Goal: Browse casually

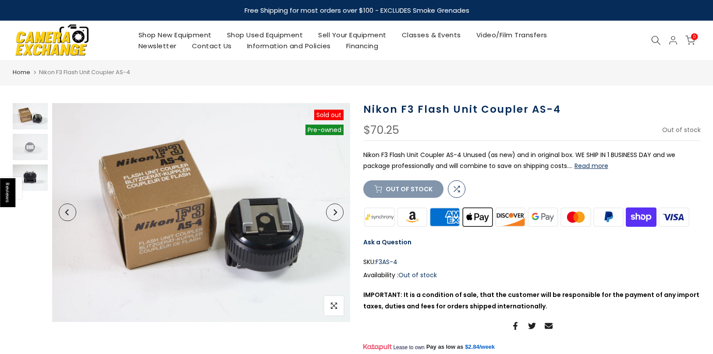
click at [28, 175] on img at bounding box center [30, 177] width 35 height 26
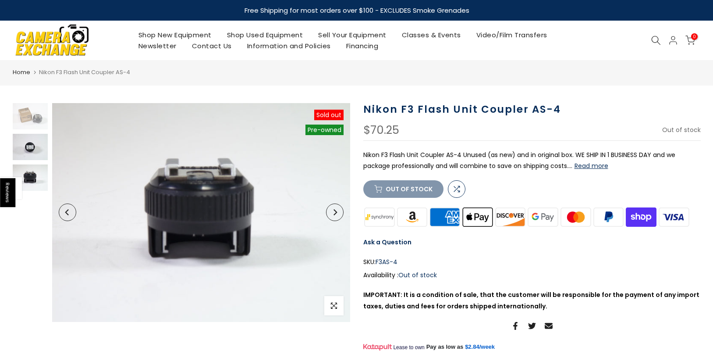
click at [30, 148] on img at bounding box center [30, 147] width 35 height 26
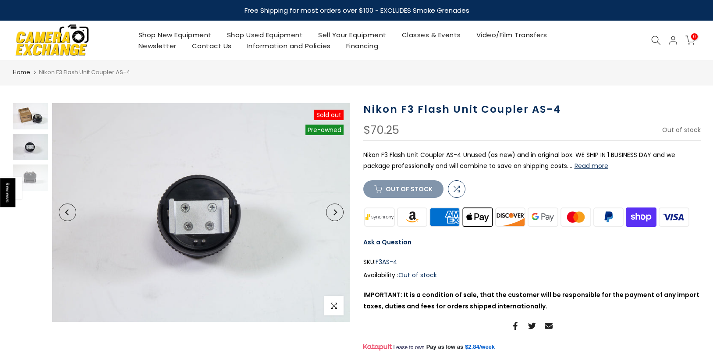
click at [32, 117] on img at bounding box center [30, 116] width 35 height 26
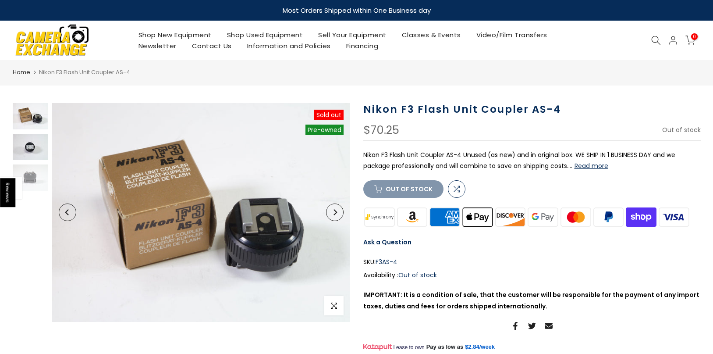
click at [33, 146] on img at bounding box center [30, 147] width 35 height 26
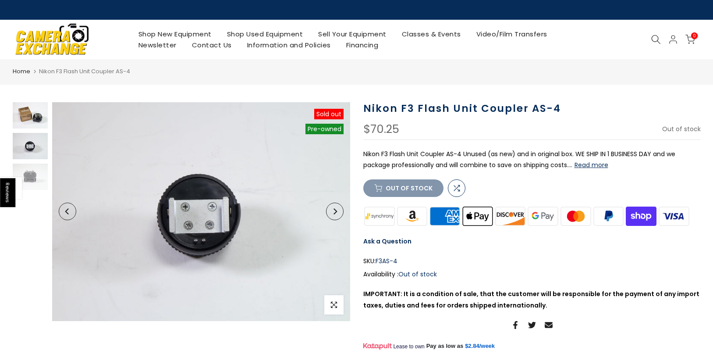
click at [34, 119] on img at bounding box center [30, 115] width 35 height 26
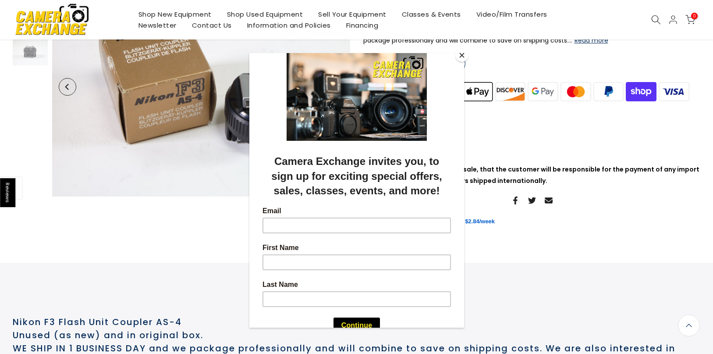
scroll to position [124, 0]
click at [461, 56] on button "Close" at bounding box center [461, 55] width 13 height 13
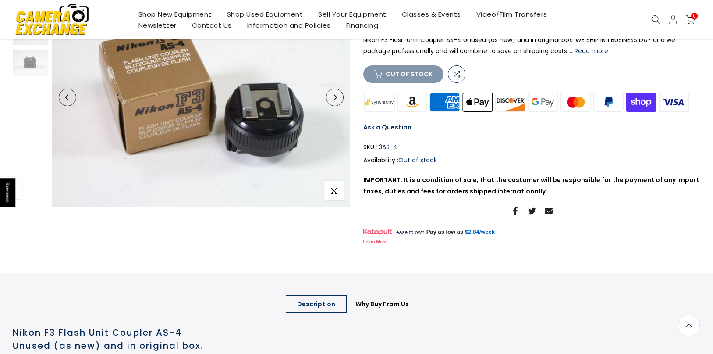
scroll to position [0, 0]
